Goal: Information Seeking & Learning: Check status

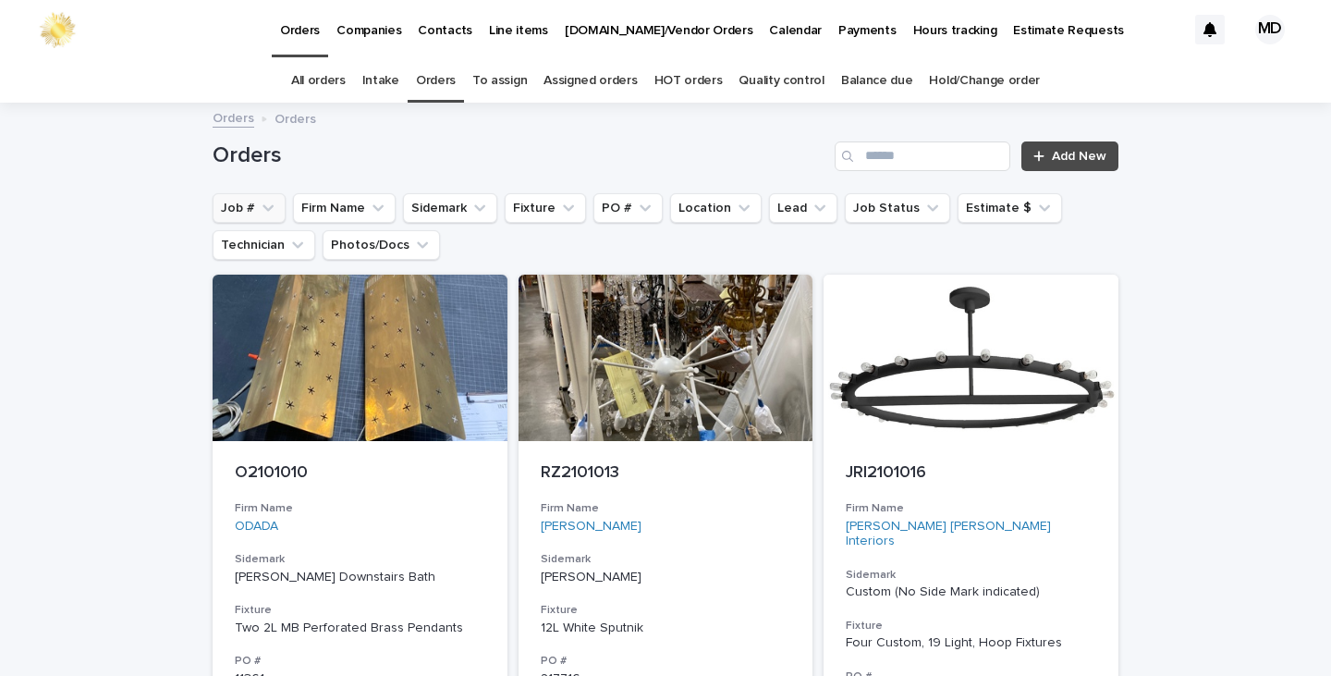
click at [239, 206] on button "Job #" at bounding box center [249, 208] width 73 height 30
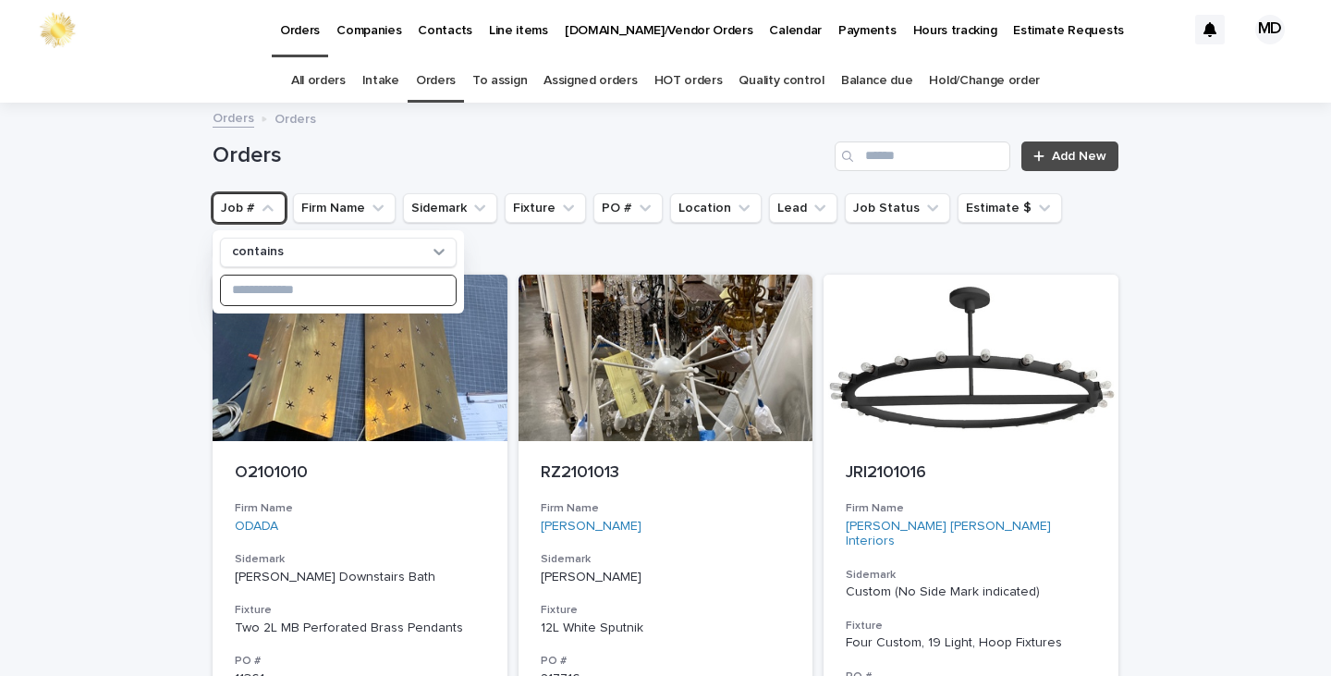
click at [267, 293] on input at bounding box center [338, 290] width 235 height 30
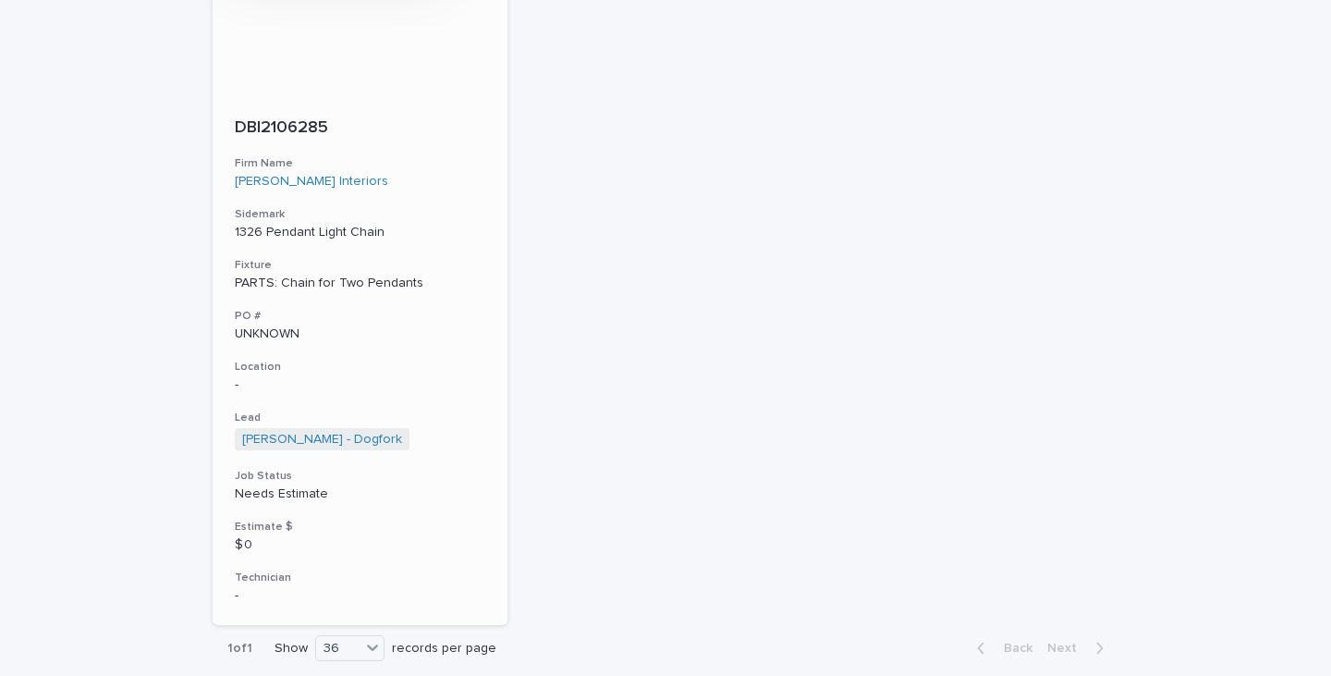
scroll to position [370, 0]
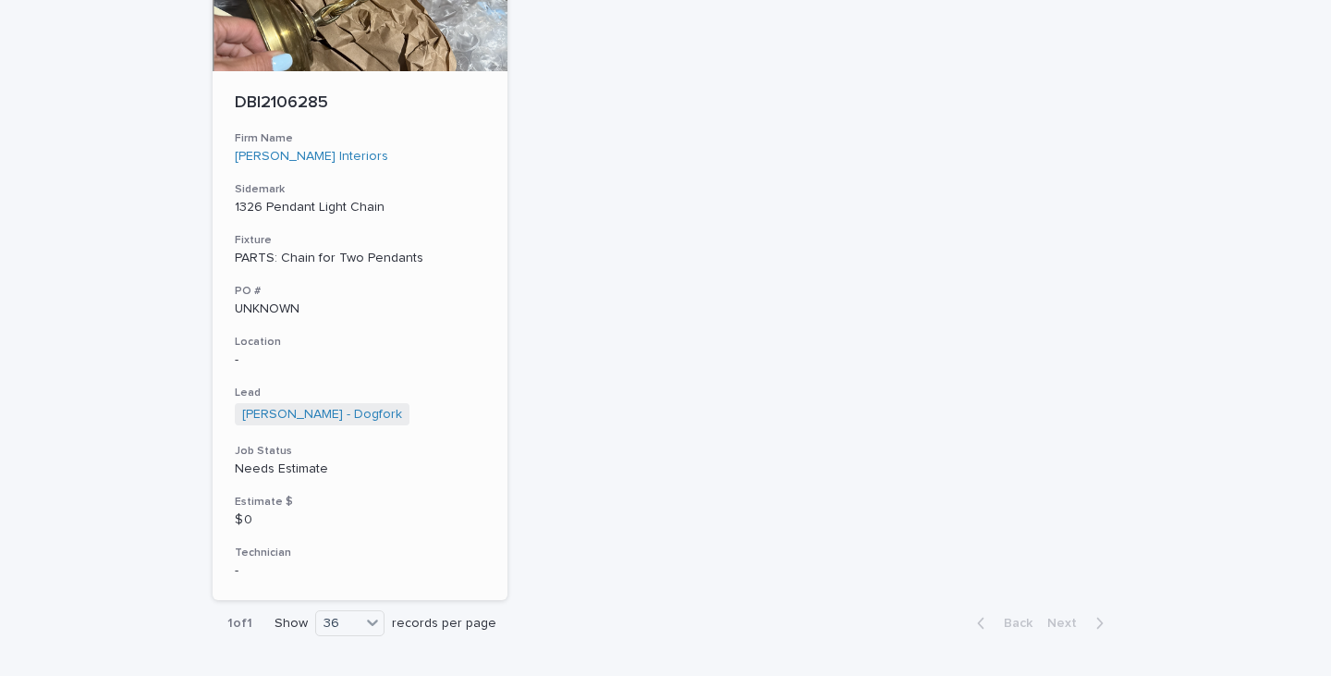
type input "****"
click at [310, 262] on div "PARTS: Chain for Two Pendants" at bounding box center [360, 258] width 250 height 16
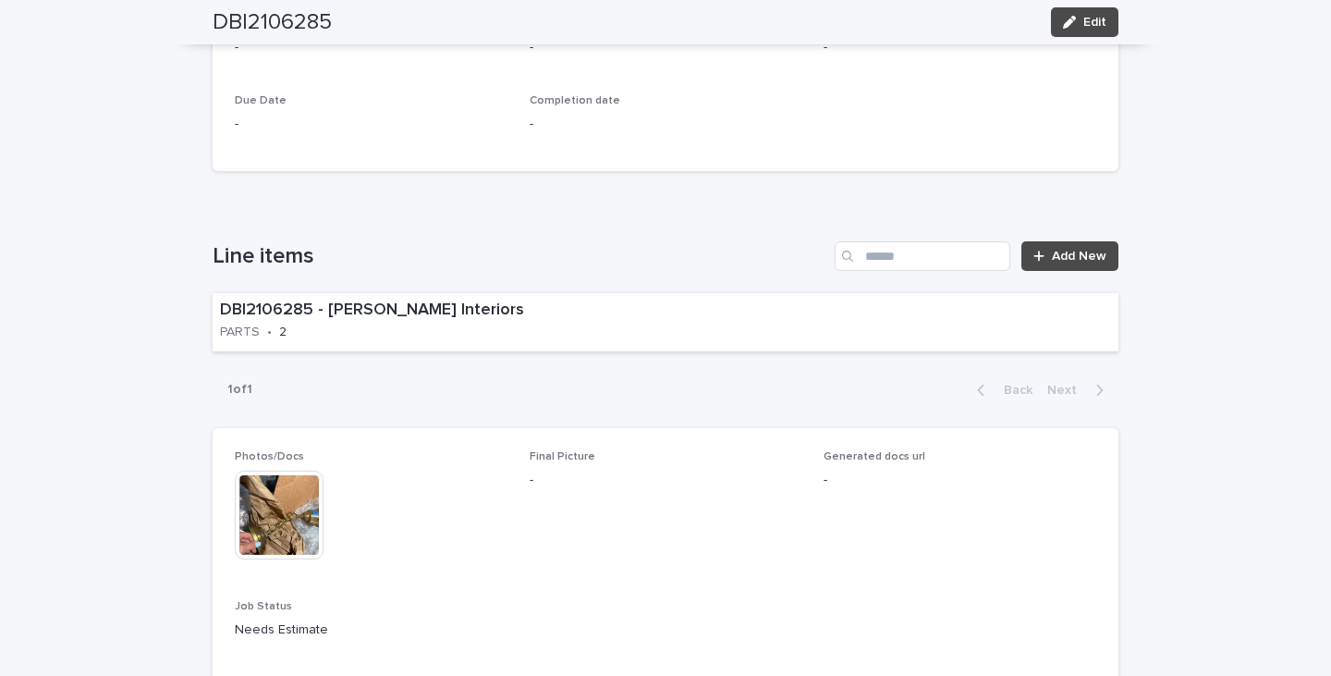
scroll to position [1109, 0]
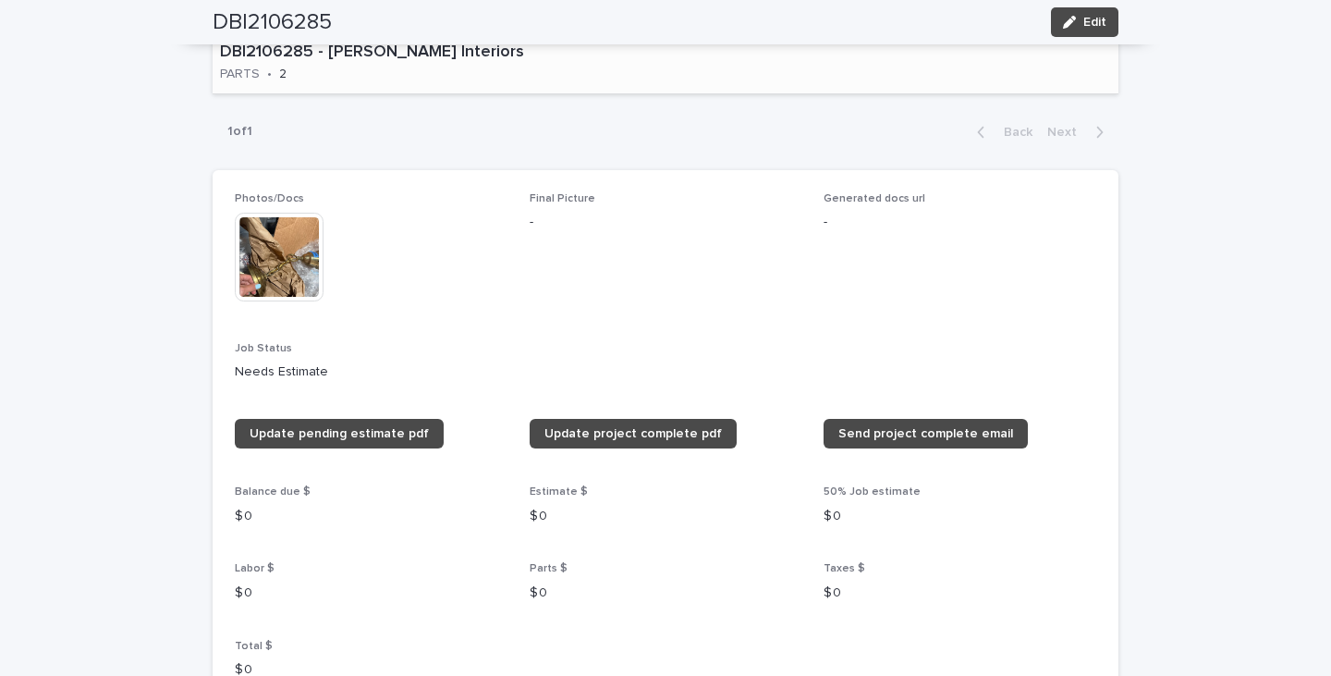
click at [505, 71] on div "DBI2106285 - Dina Bandman Interiors PARTS • 2" at bounding box center [405, 63] width 385 height 57
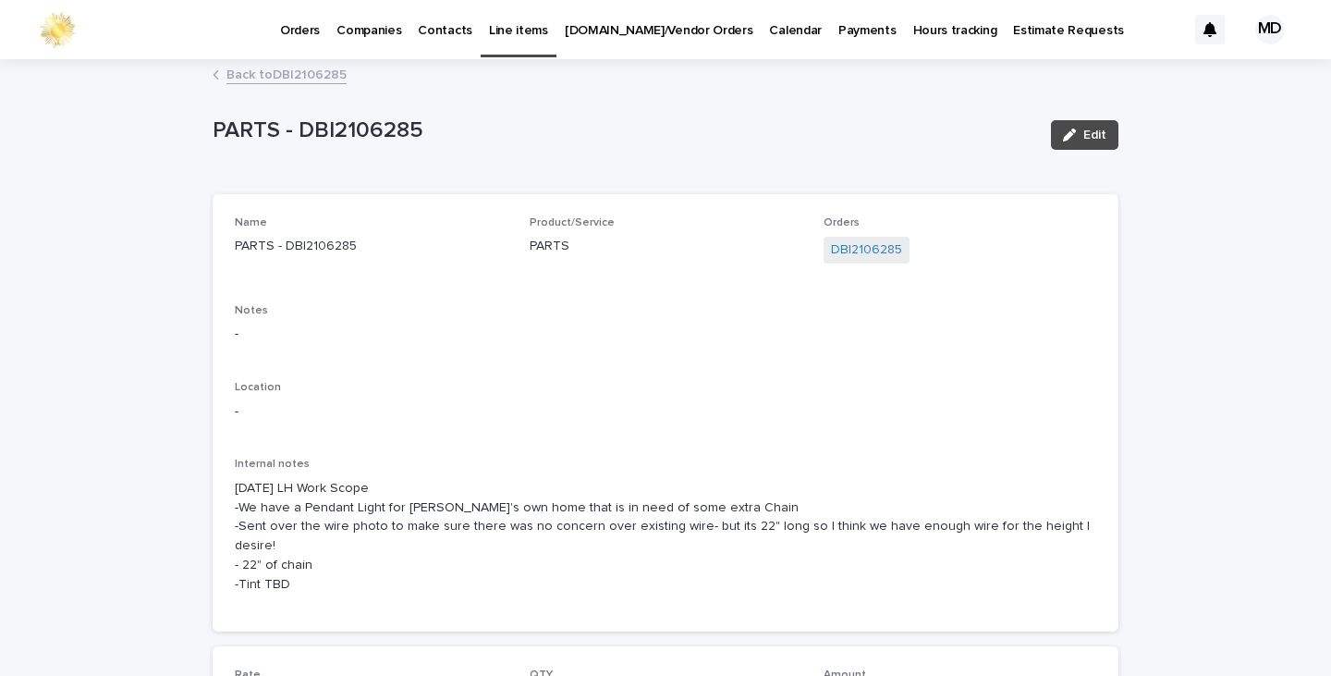
drag, startPoint x: 748, startPoint y: 542, endPoint x: 791, endPoint y: 77, distance: 466.8
click at [791, 77] on div "Back to DBI2106285" at bounding box center [665, 76] width 924 height 26
click at [295, 78] on link "Back to DBI2106285" at bounding box center [286, 73] width 120 height 21
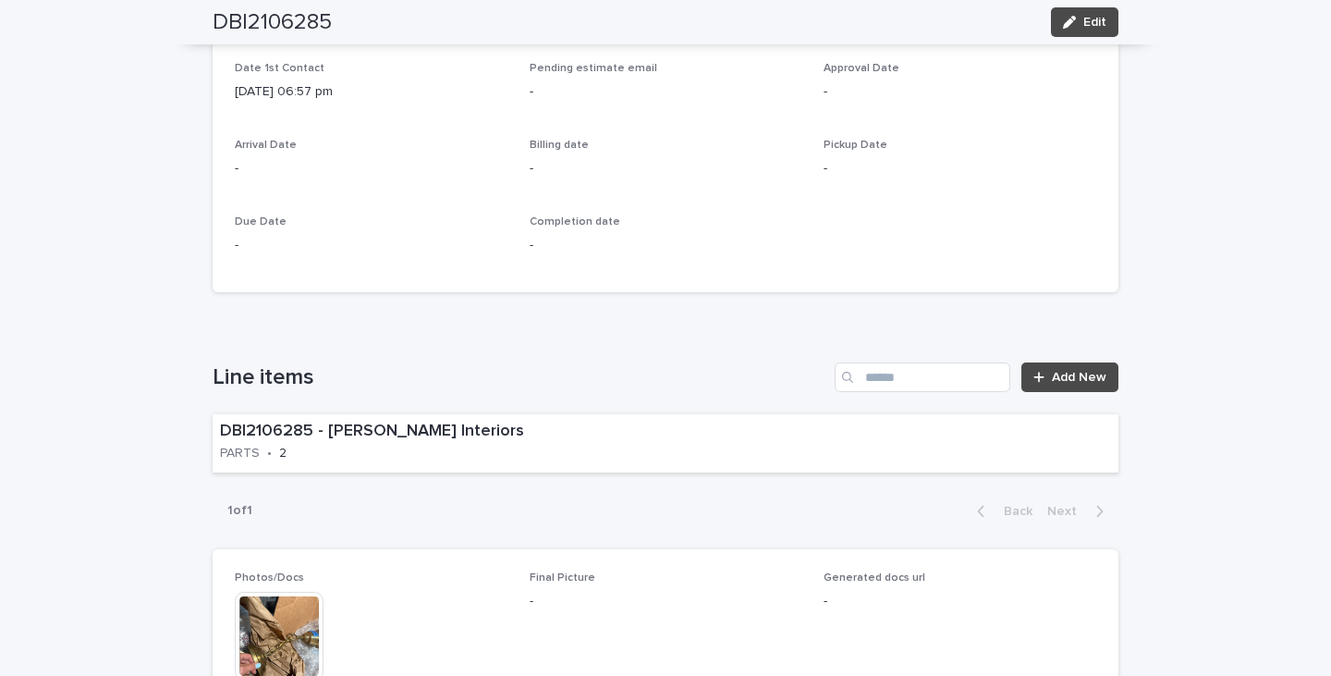
scroll to position [1076, 0]
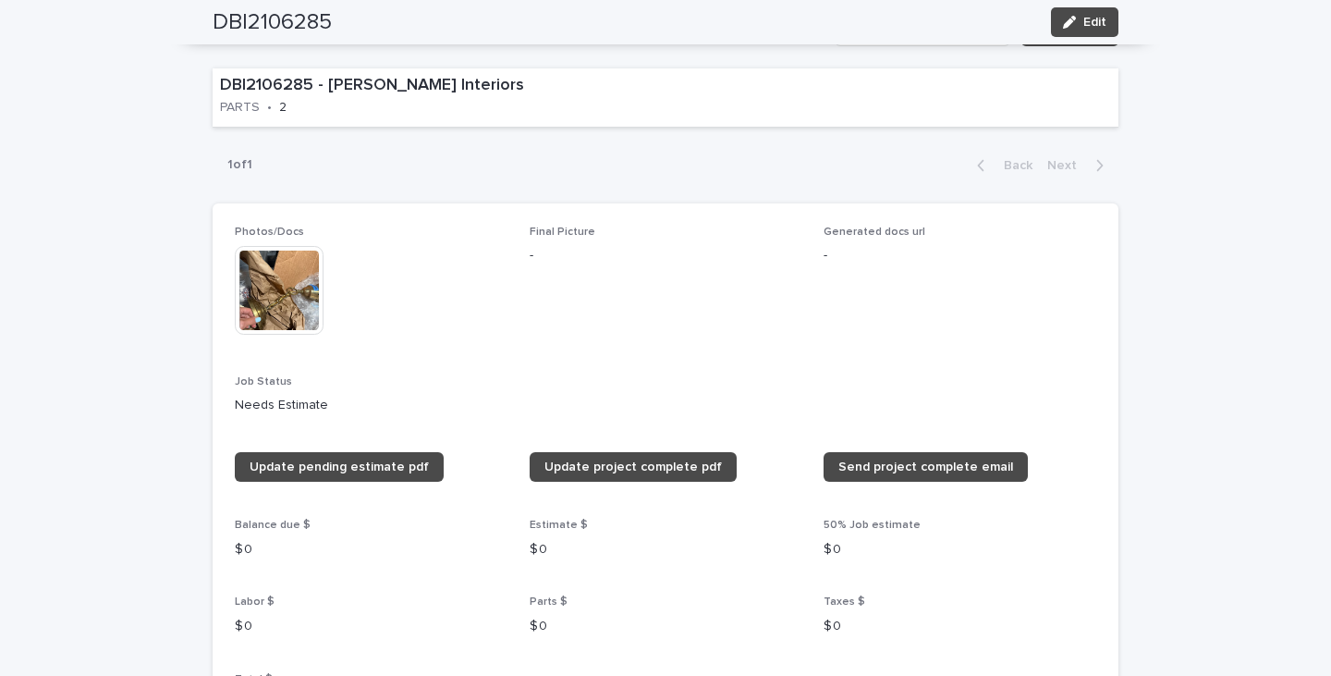
click at [270, 308] on img at bounding box center [279, 290] width 89 height 89
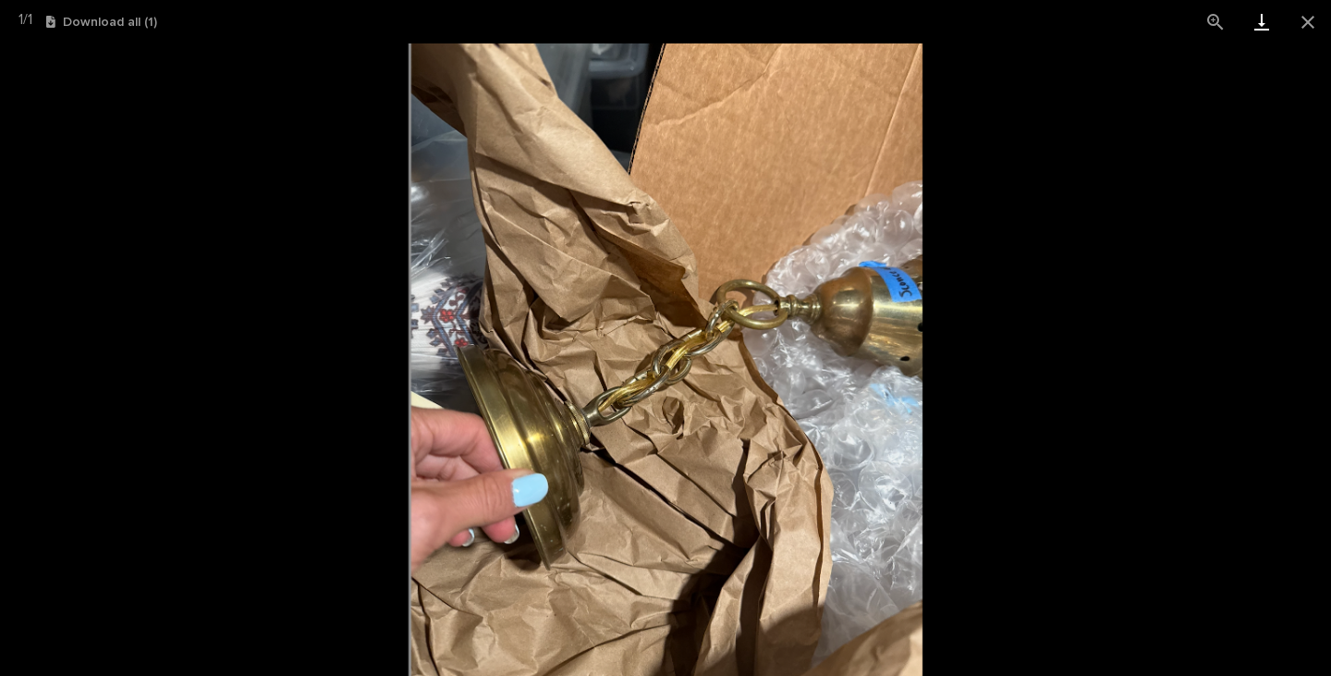
click at [1262, 26] on link "Download" at bounding box center [1261, 21] width 46 height 43
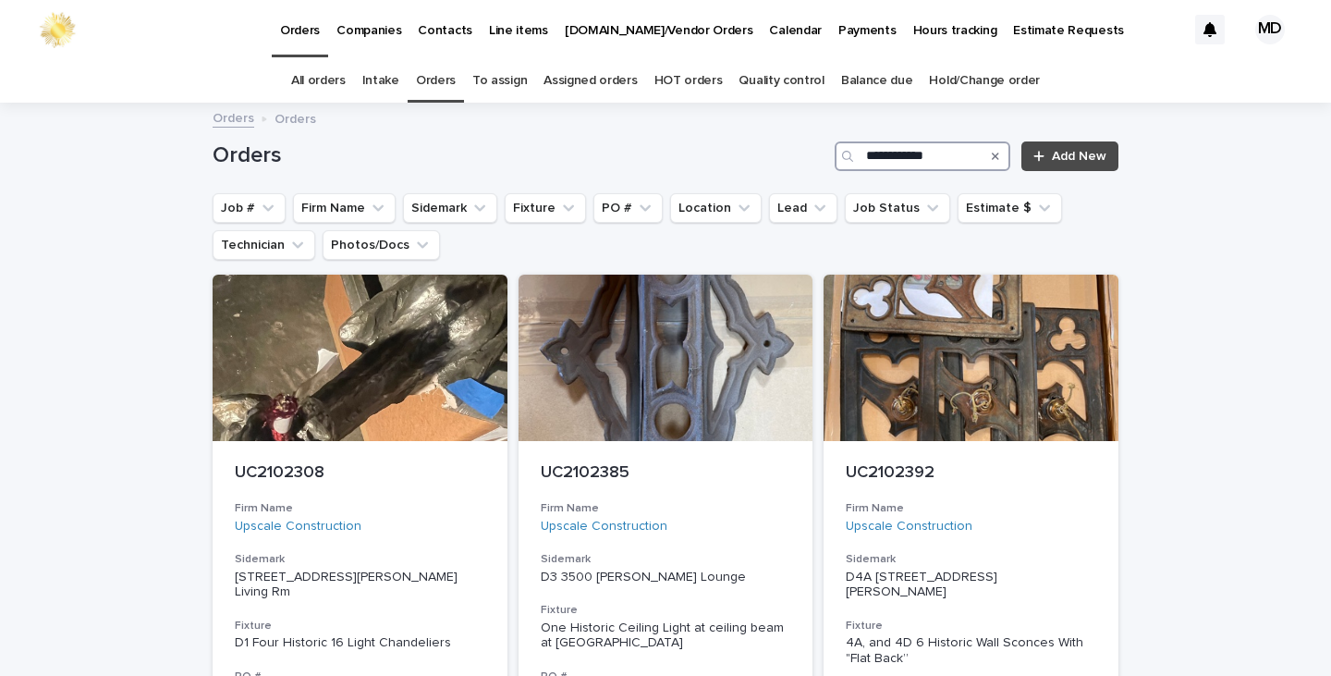
drag, startPoint x: 936, startPoint y: 156, endPoint x: 639, endPoint y: 164, distance: 297.7
click at [639, 164] on div "**********" at bounding box center [666, 156] width 906 height 30
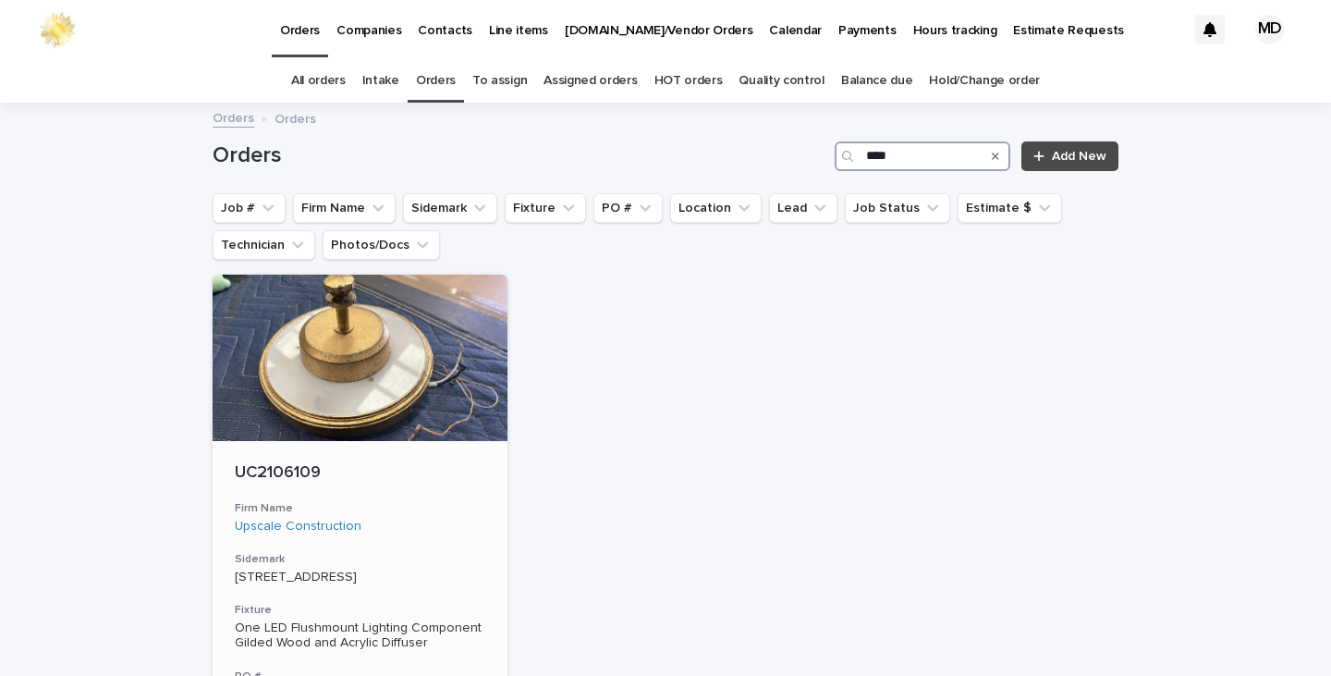
type input "****"
click at [295, 475] on p "UC2106109" at bounding box center [360, 473] width 250 height 20
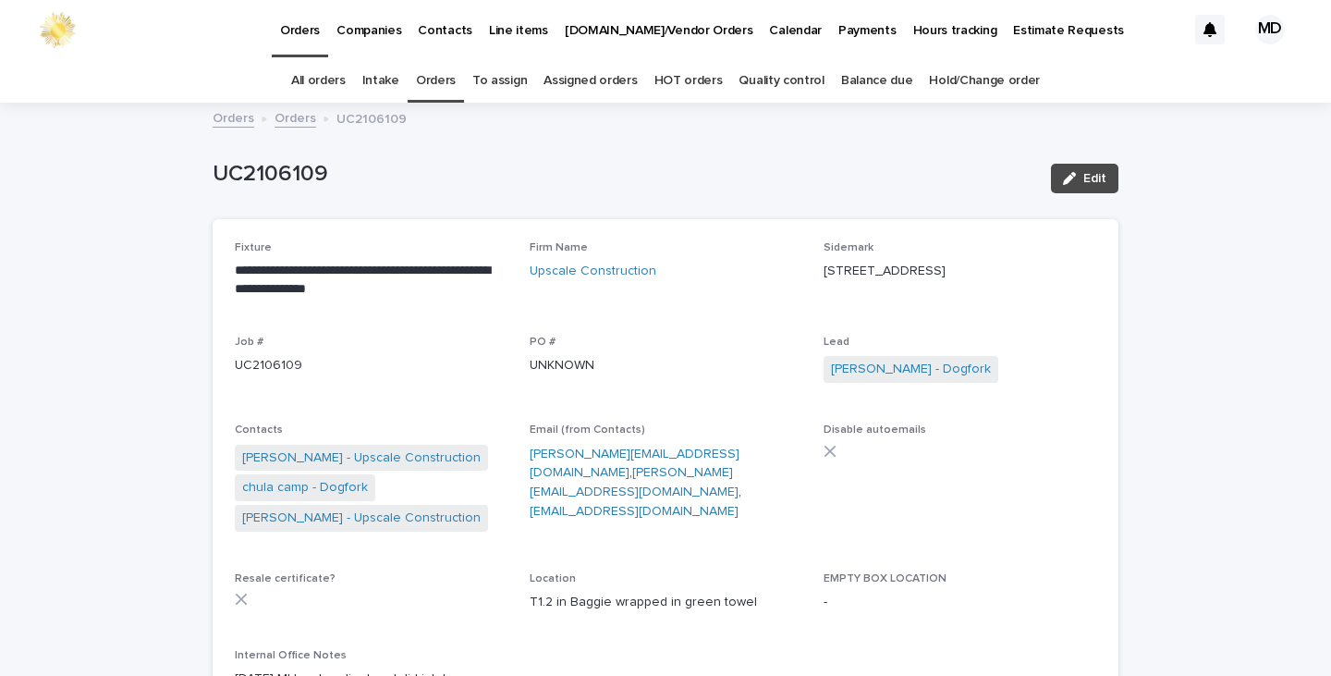
click at [442, 74] on link "Orders" at bounding box center [436, 80] width 40 height 43
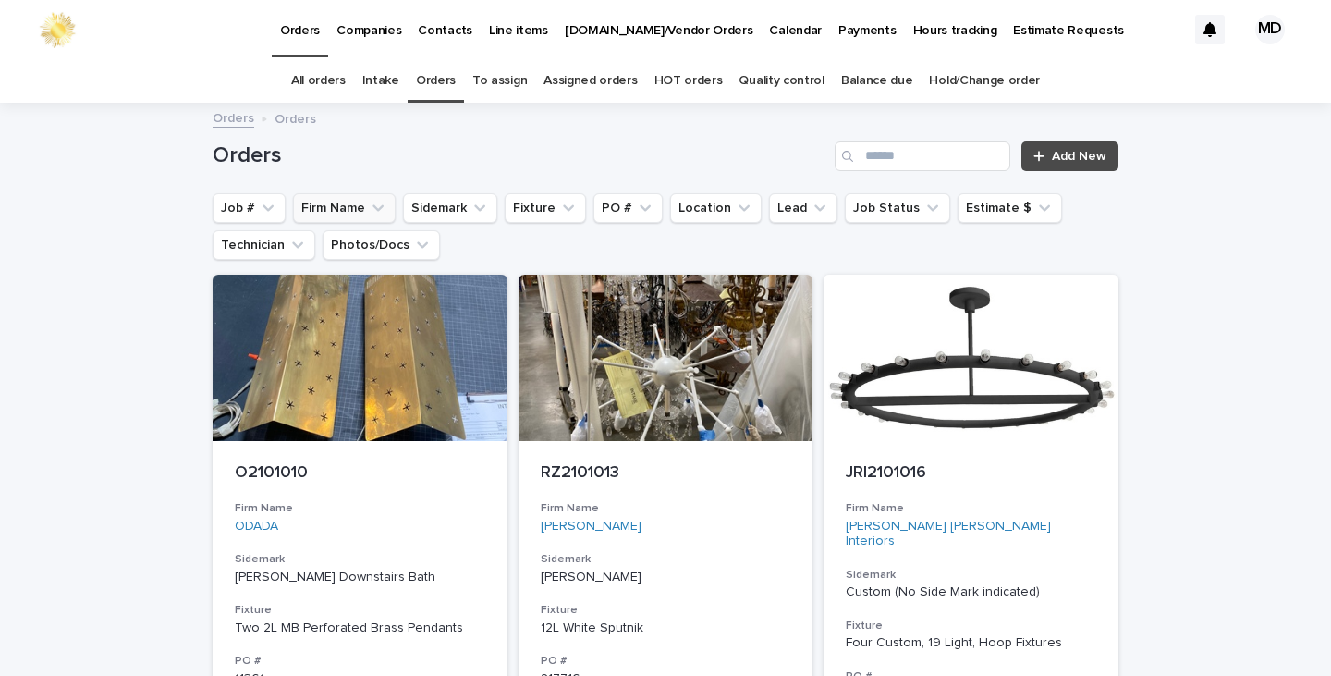
click at [345, 201] on button "Firm Name" at bounding box center [344, 208] width 103 height 30
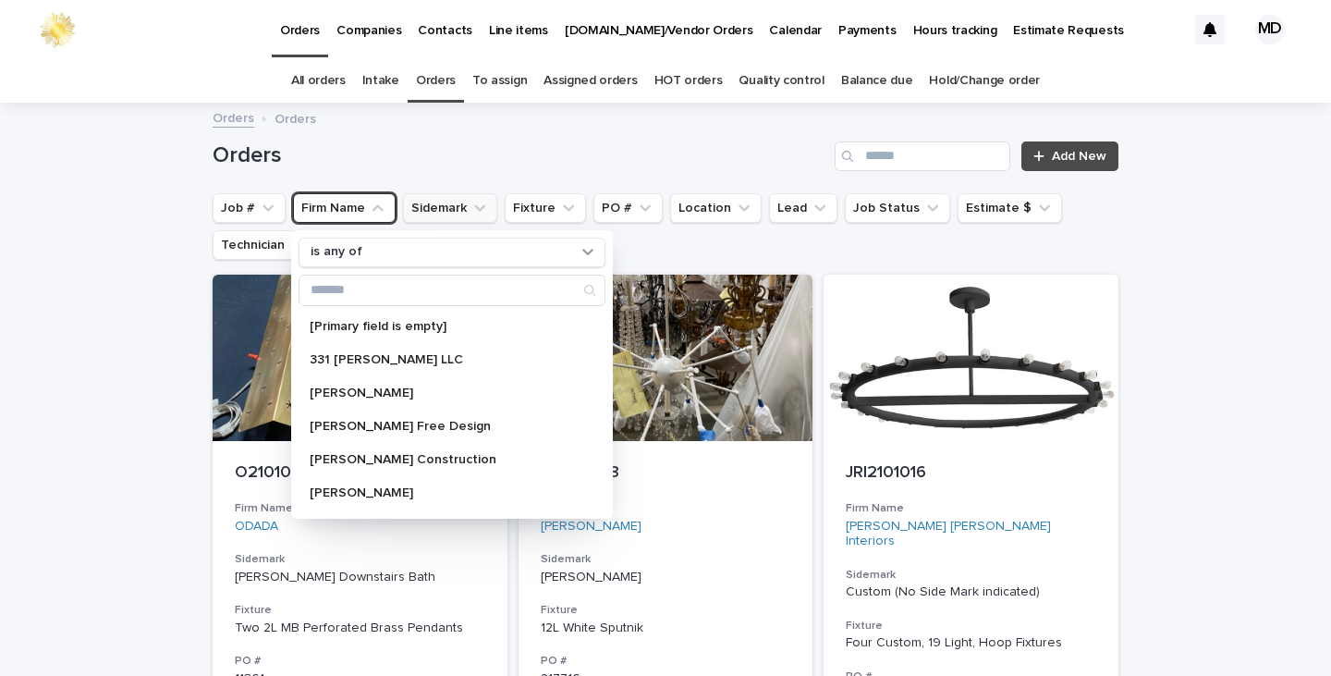
click at [453, 201] on button "Sidemark" at bounding box center [450, 208] width 94 height 30
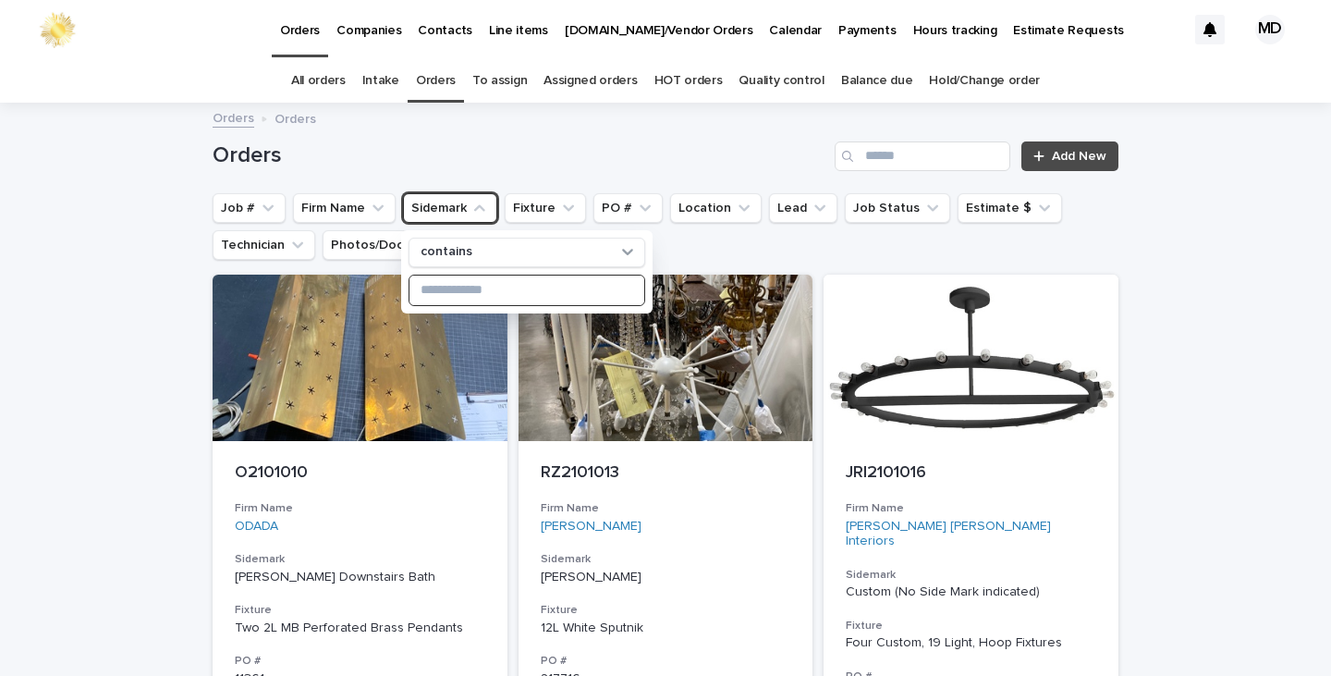
click at [439, 296] on input at bounding box center [526, 290] width 235 height 30
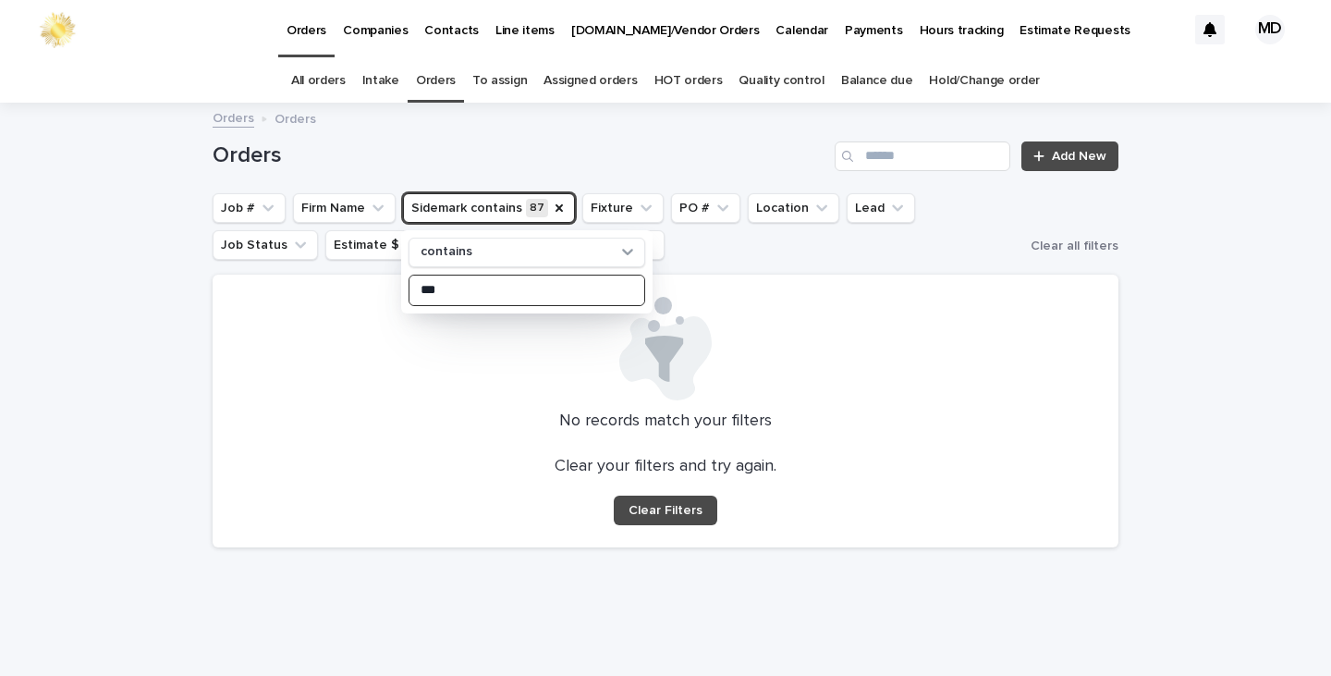
type input "**"
click at [700, 138] on div "Orders Add New" at bounding box center [666, 148] width 906 height 89
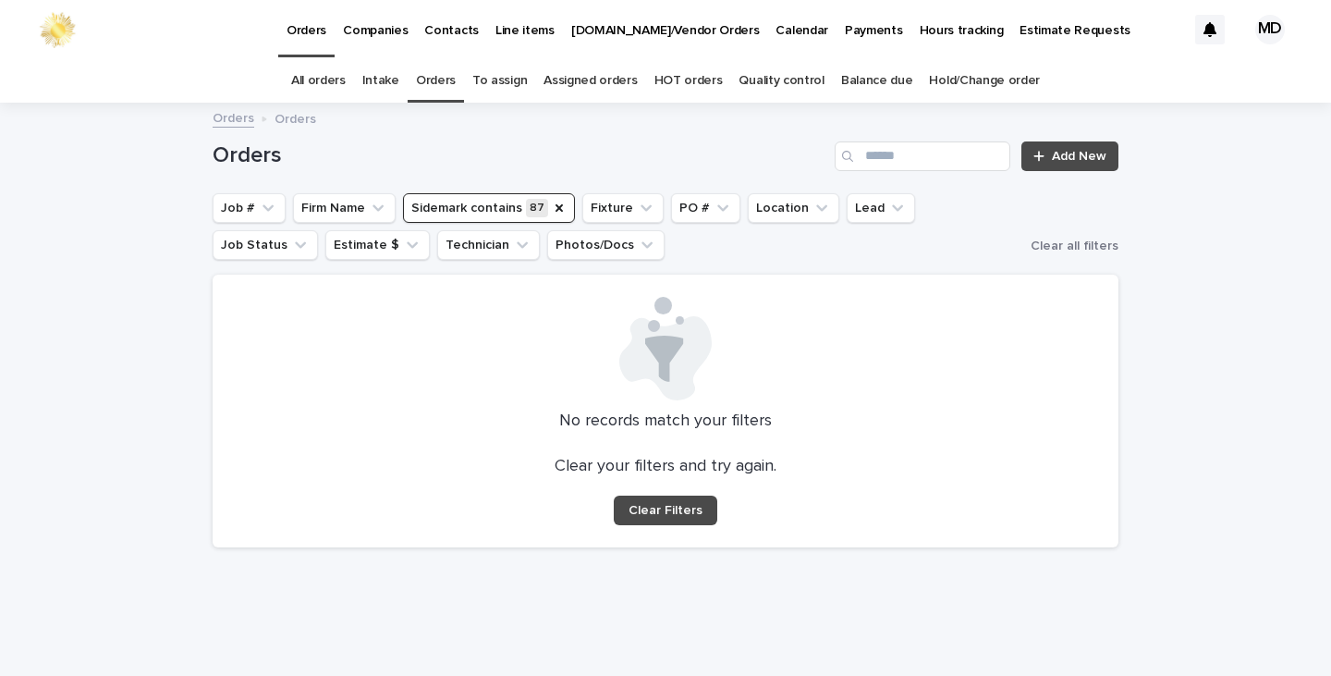
drag, startPoint x: 554, startPoint y: 209, endPoint x: 459, endPoint y: 208, distance: 95.2
click at [542, 208] on button "Sidemark contains 87" at bounding box center [489, 208] width 172 height 30
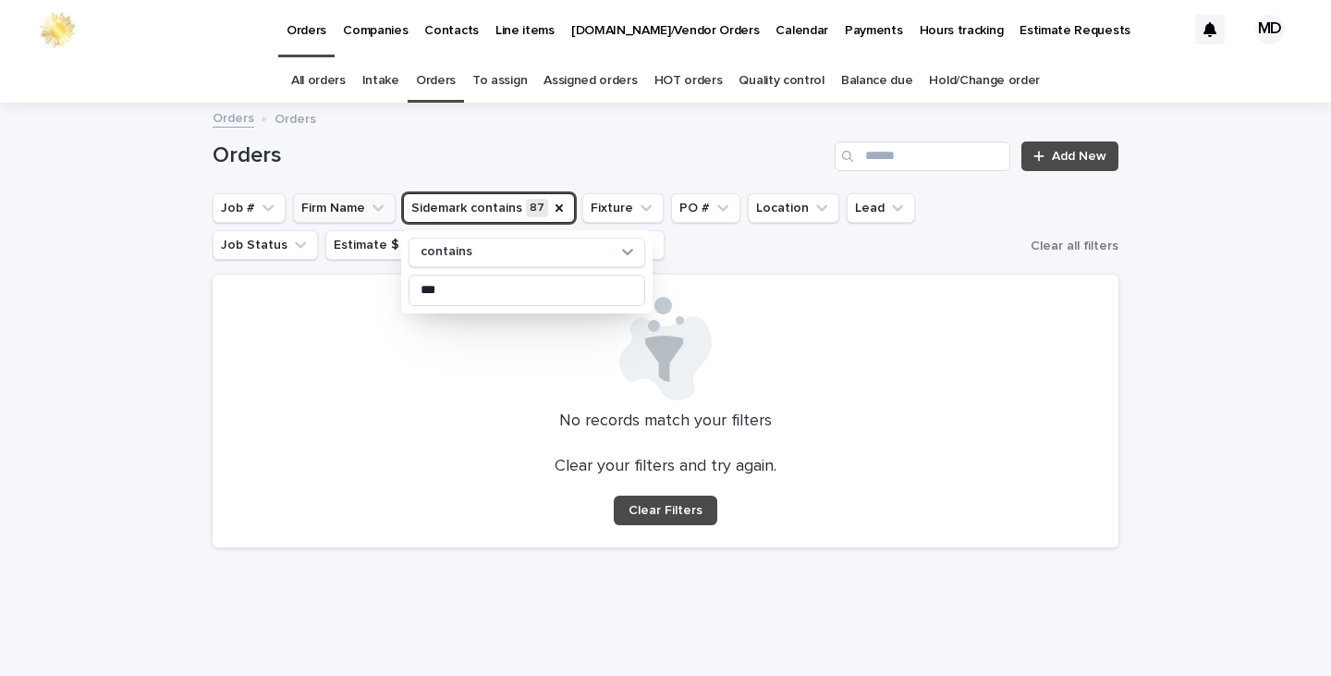
click at [325, 201] on button "Firm Name" at bounding box center [344, 208] width 103 height 30
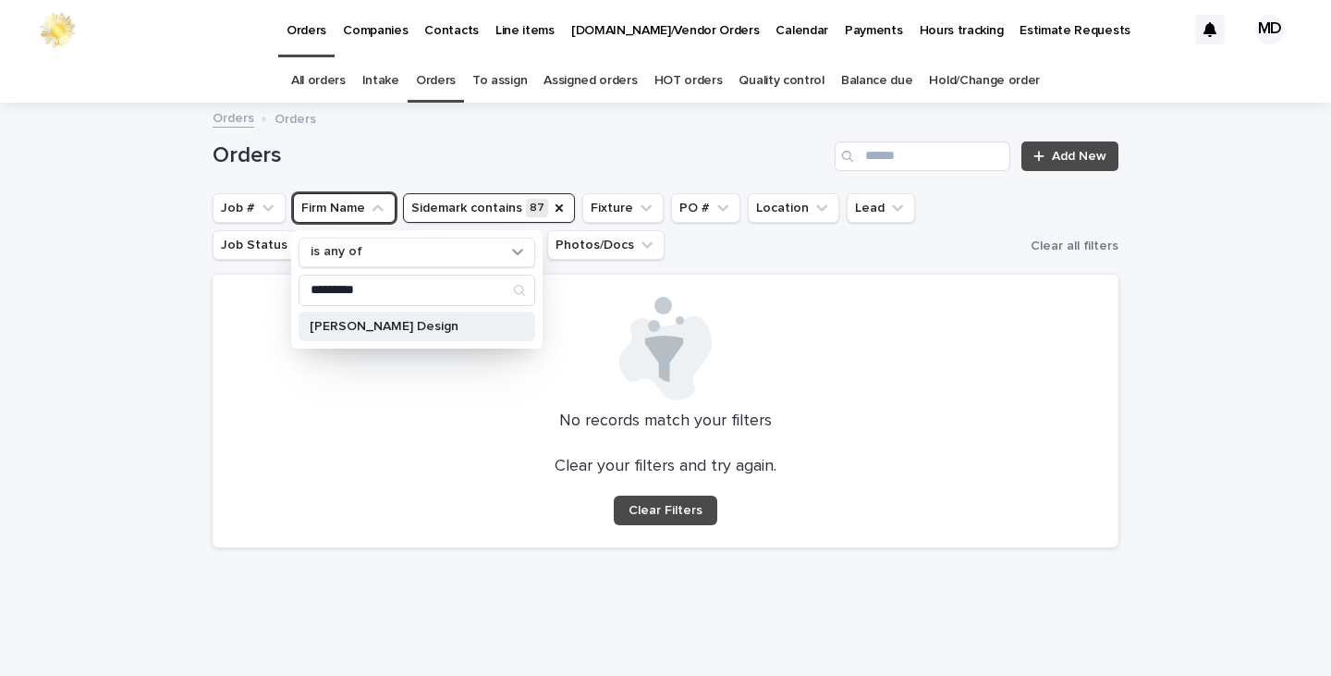
type input "*********"
click at [361, 331] on p "[PERSON_NAME] Design" at bounding box center [408, 326] width 196 height 13
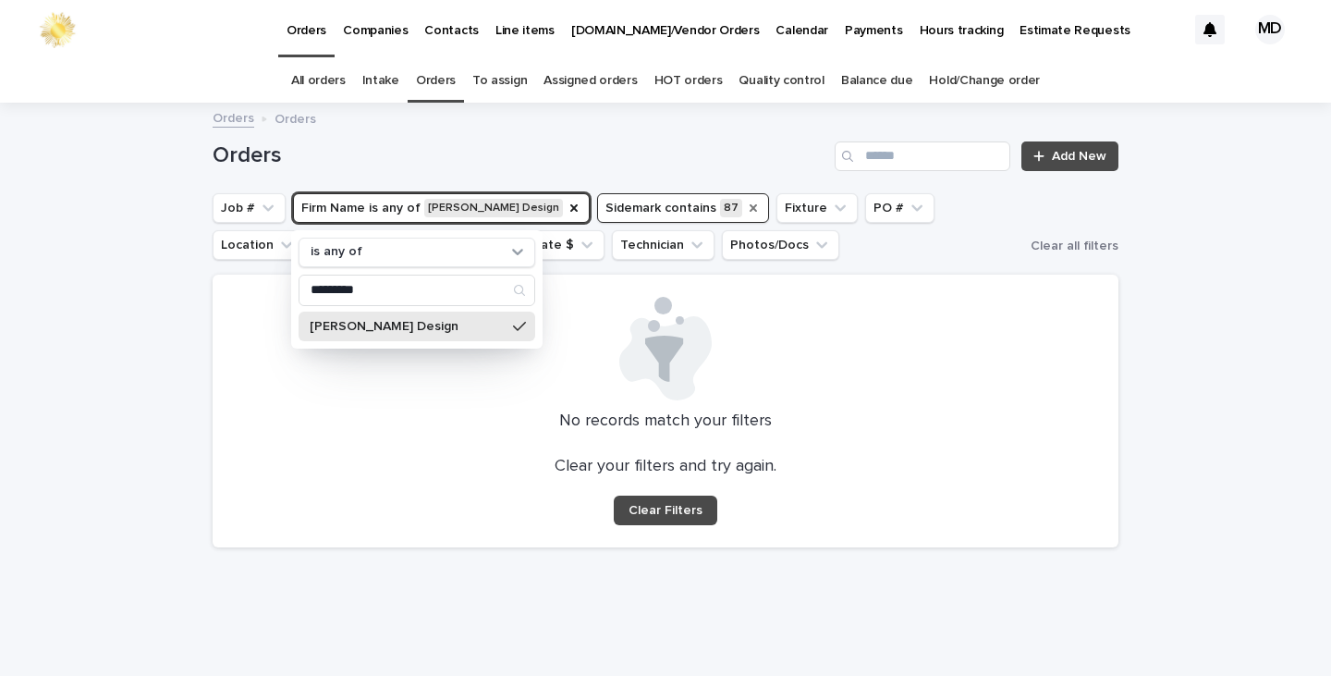
click at [749, 204] on icon "Sidemark" at bounding box center [752, 207] width 7 height 7
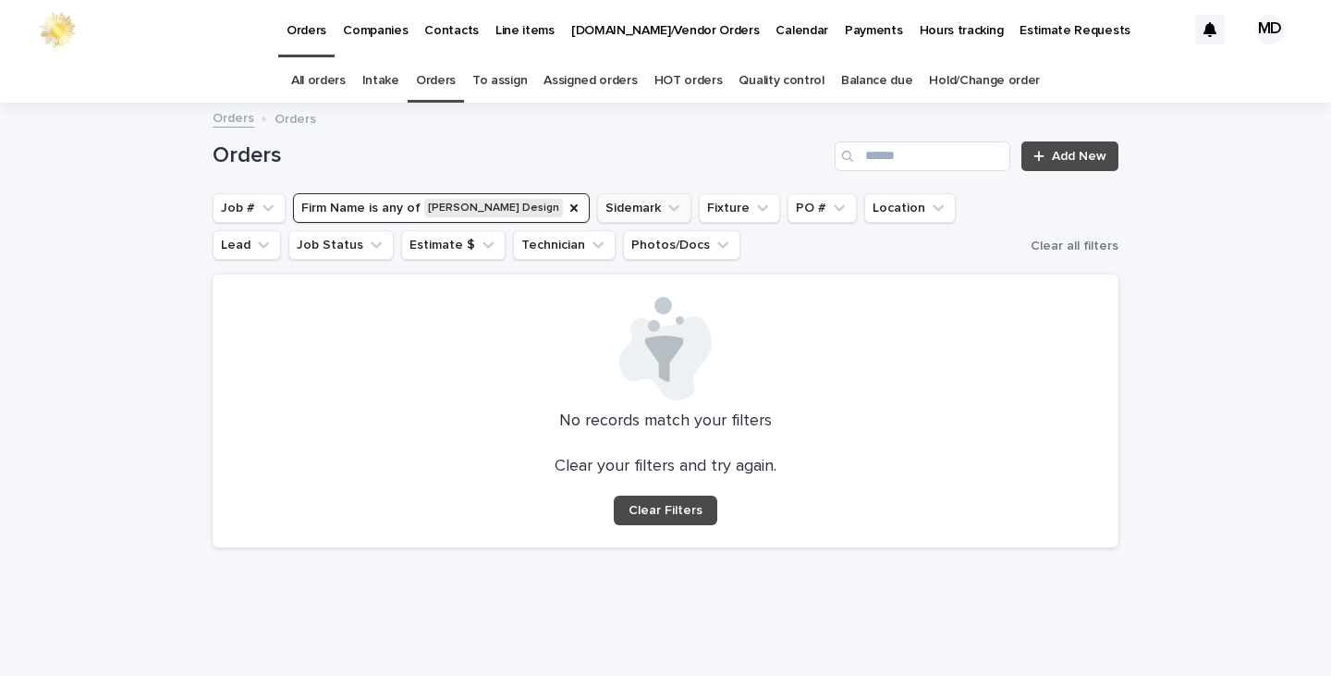
click at [687, 150] on h1 "Orders" at bounding box center [520, 155] width 615 height 27
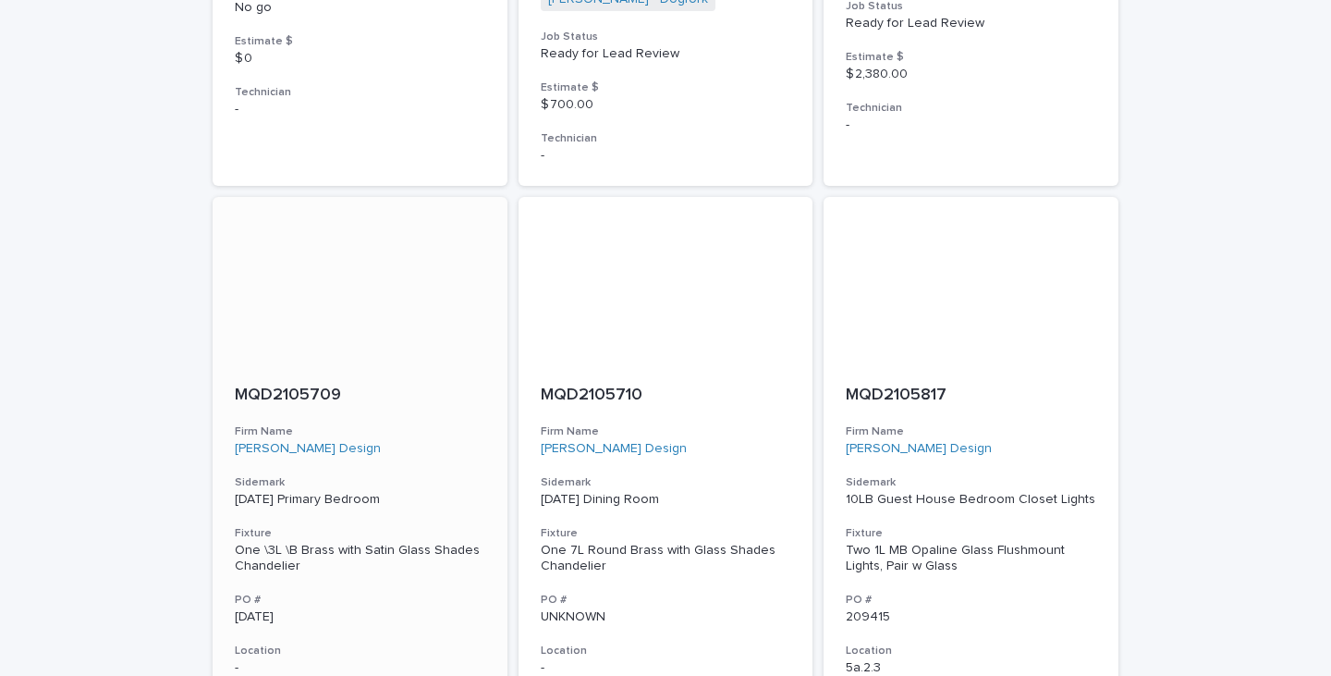
scroll to position [3234, 0]
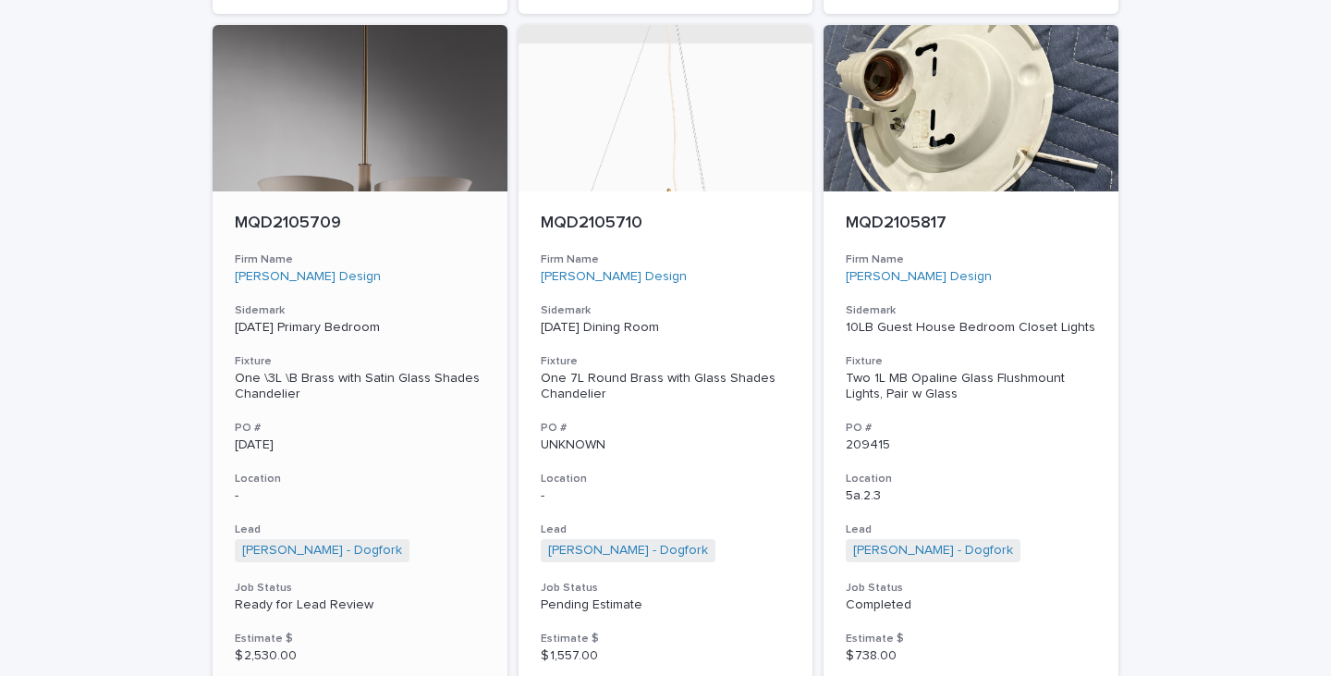
click at [308, 213] on p "MQD2105709" at bounding box center [360, 223] width 250 height 20
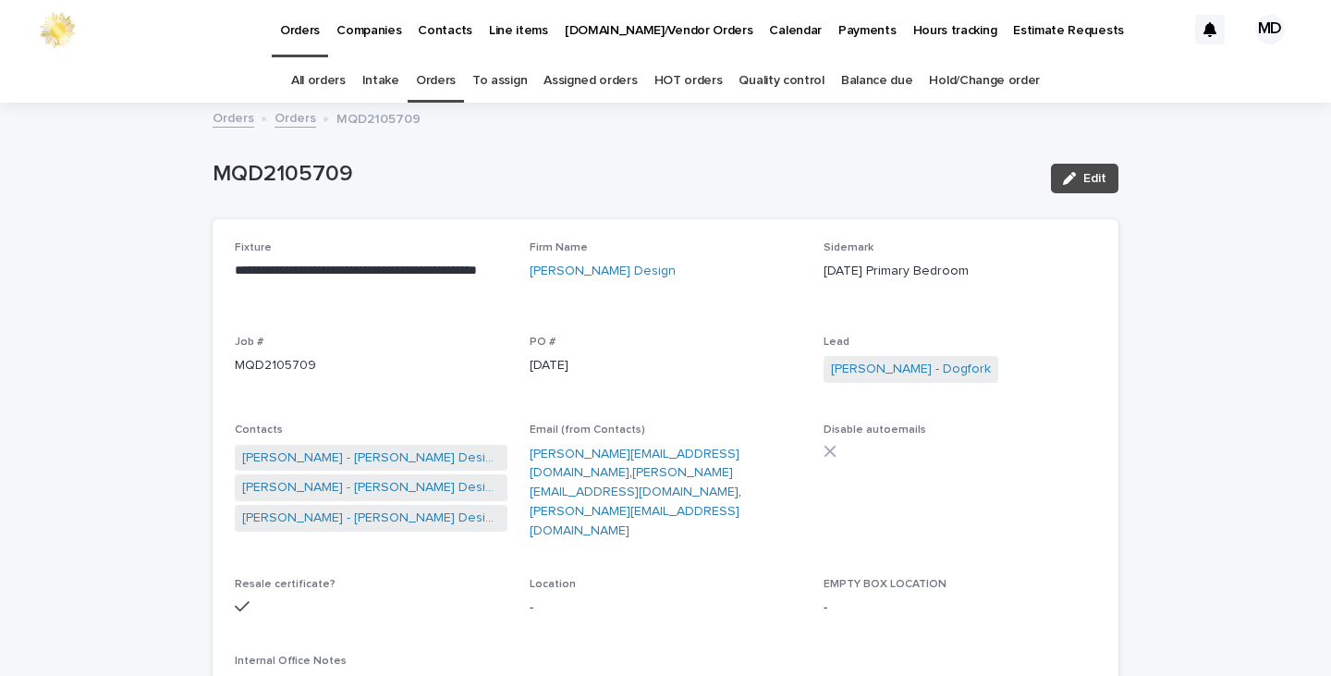
click at [447, 86] on link "Orders" at bounding box center [436, 80] width 40 height 43
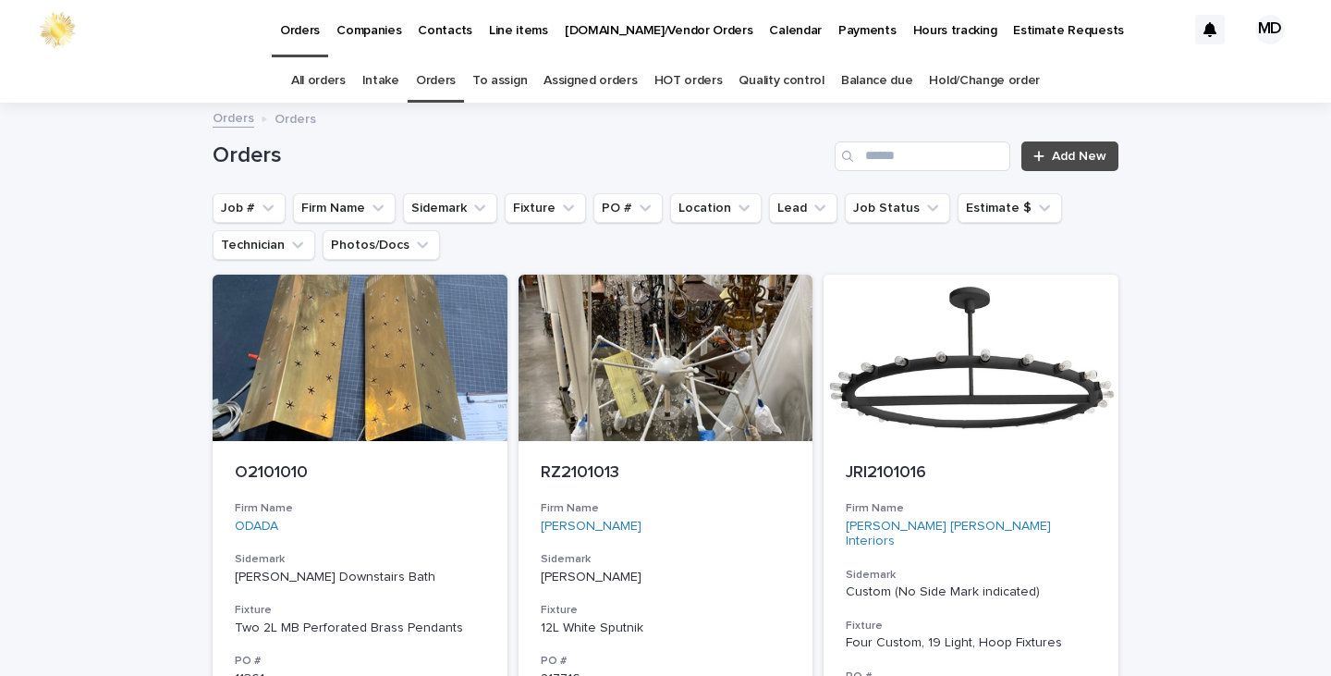
drag, startPoint x: 931, startPoint y: 126, endPoint x: 933, endPoint y: 150, distance: 24.2
click at [931, 126] on div "Orders Orders" at bounding box center [665, 119] width 924 height 26
click at [933, 150] on input "Search" at bounding box center [922, 156] width 176 height 30
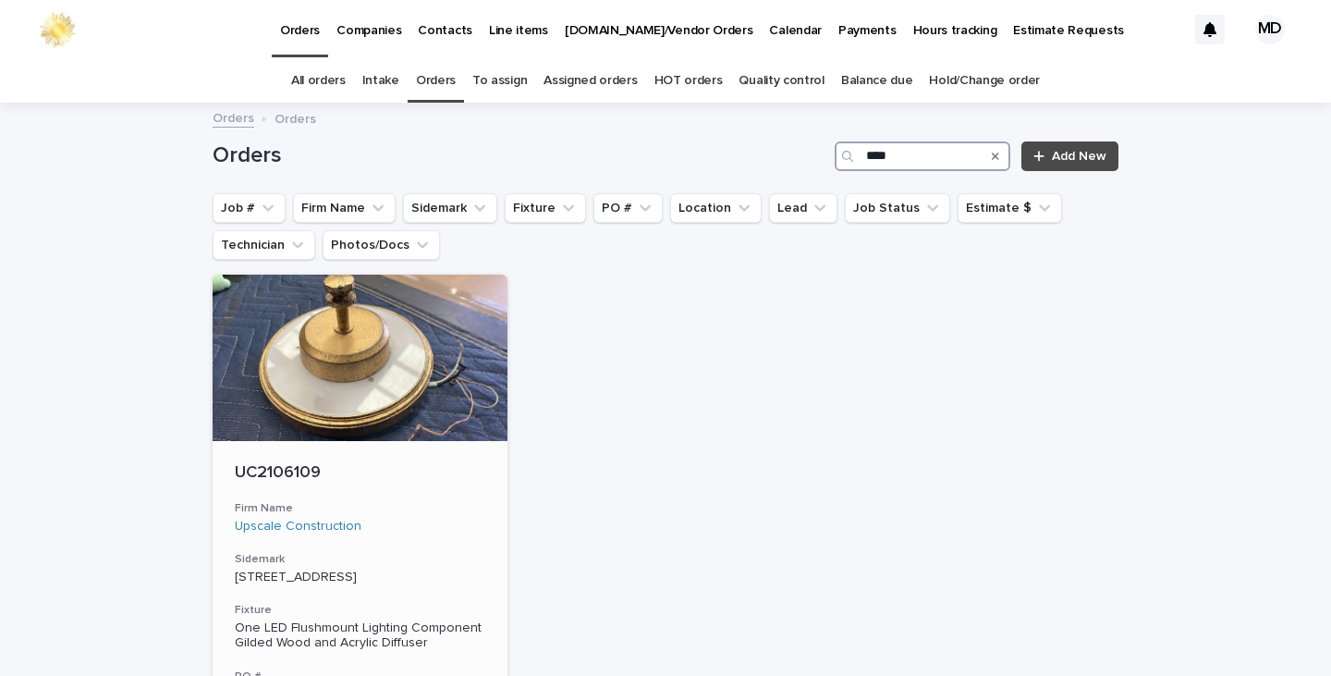
type input "****"
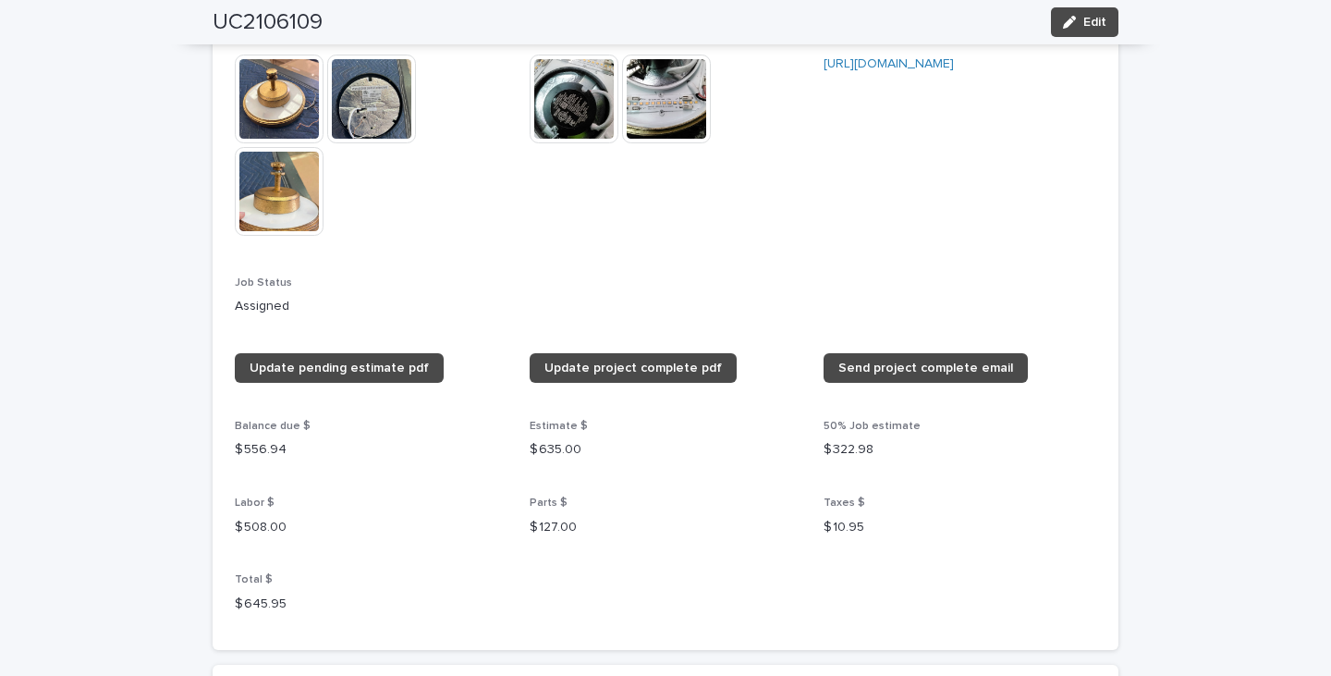
scroll to position [1815, 0]
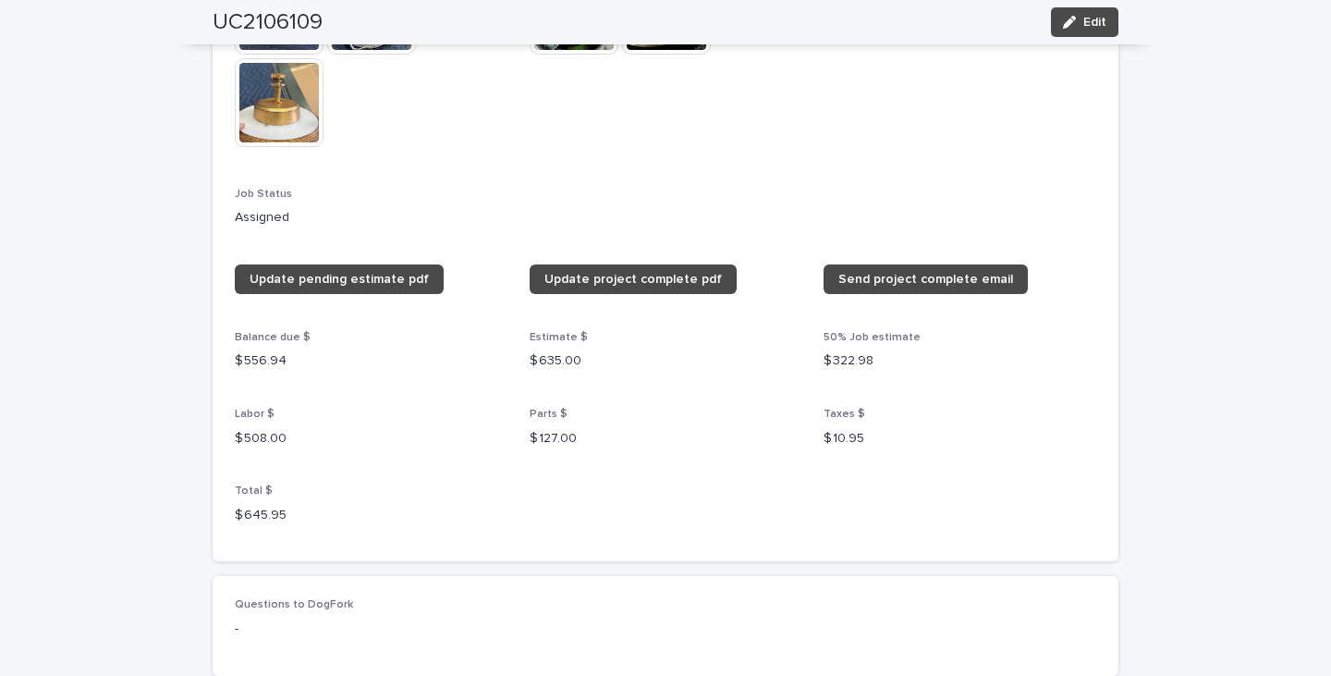
drag, startPoint x: 403, startPoint y: 275, endPoint x: 511, endPoint y: 211, distance: 126.0
click at [511, 211] on p "Assigned" at bounding box center [665, 217] width 861 height 19
